Goal: Go to known website: Access a specific website the user already knows

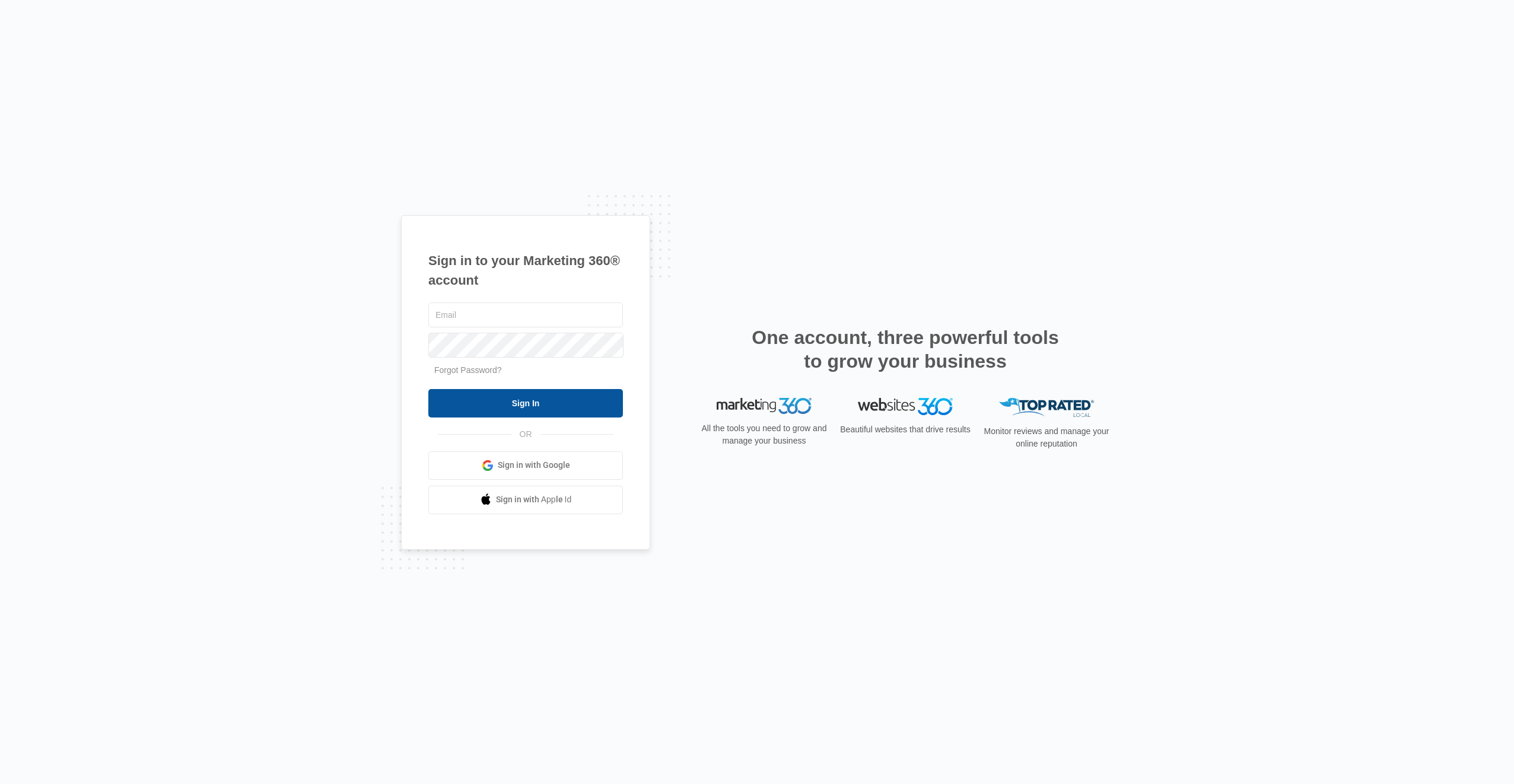
type input "[EMAIL_ADDRESS][DOMAIN_NAME]"
click at [529, 407] on input "Sign In" at bounding box center [526, 403] width 195 height 28
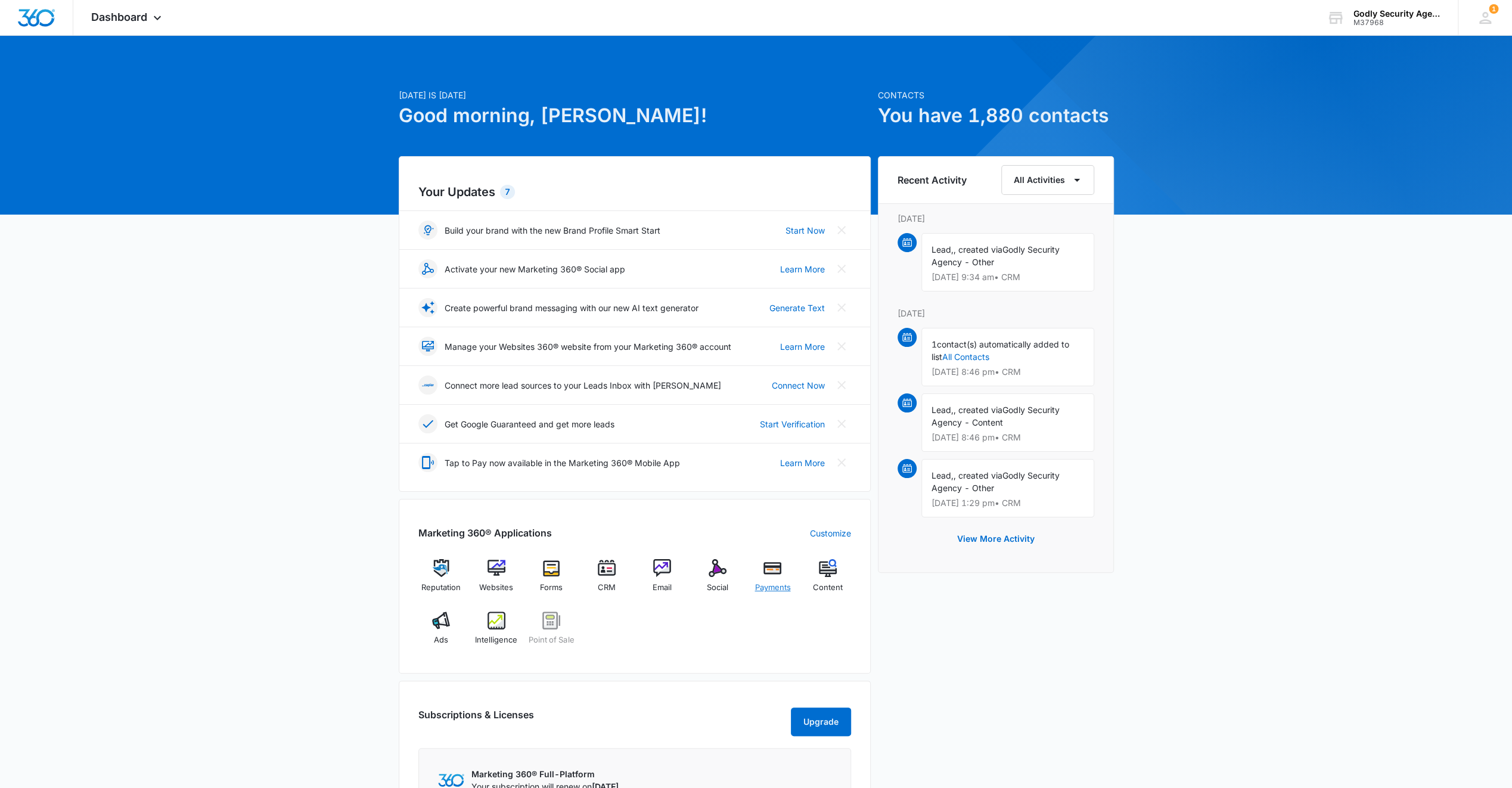
click at [779, 567] on img at bounding box center [772, 568] width 18 height 18
